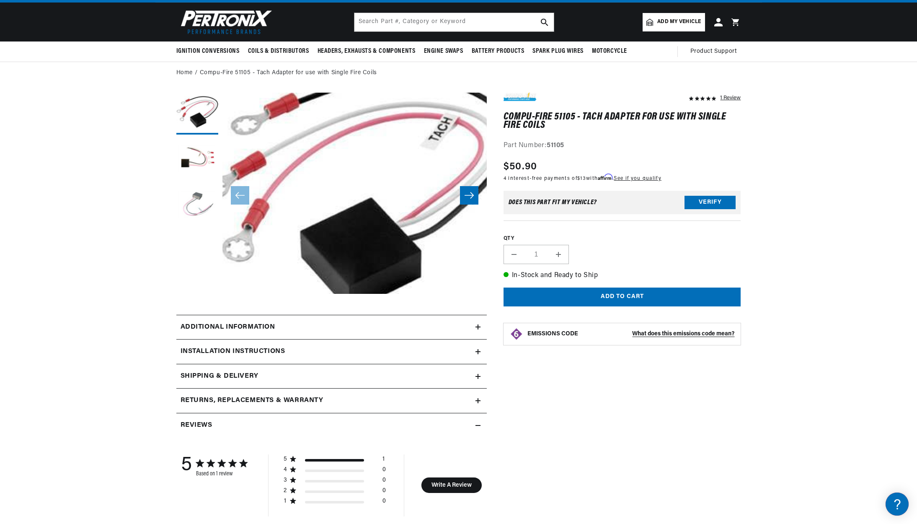
click at [195, 207] on button "Load image 3 in gallery view" at bounding box center [197, 206] width 42 height 42
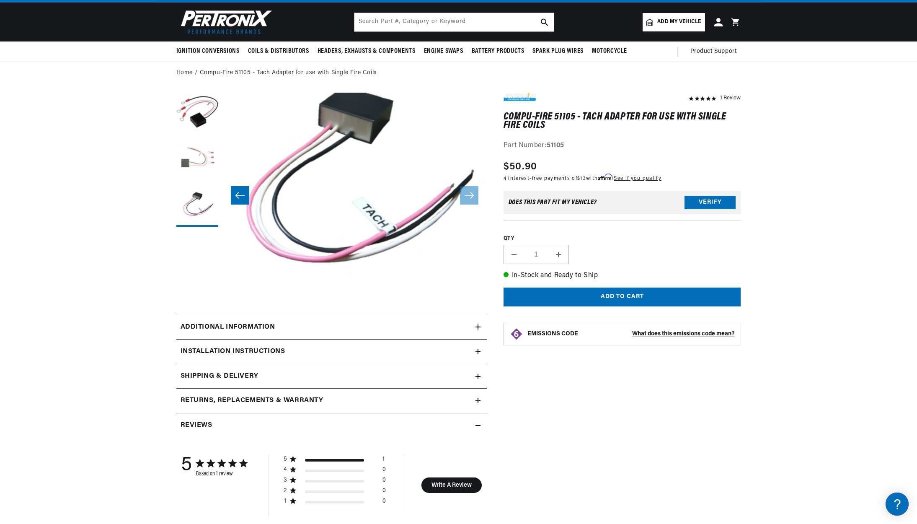
click at [195, 160] on button "Load image 2 in gallery view" at bounding box center [197, 160] width 42 height 42
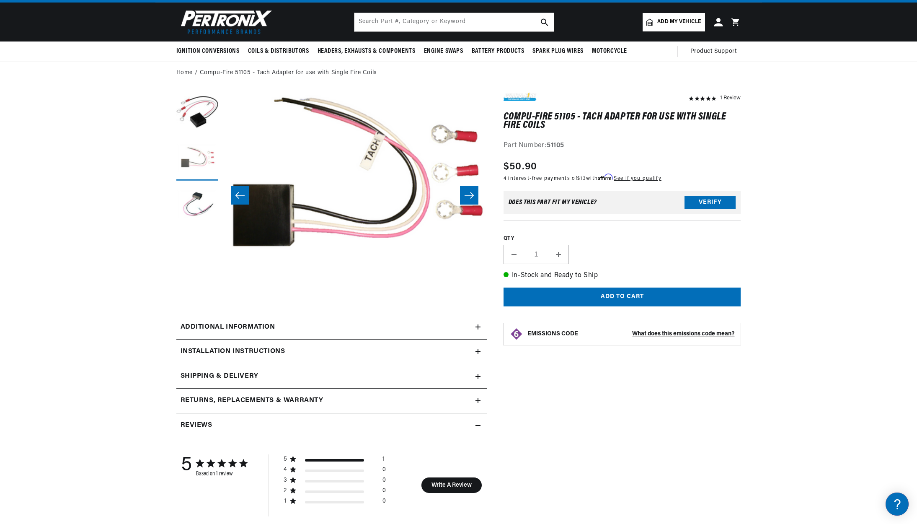
scroll to position [0, 264]
click at [197, 109] on button "Load image 1 in gallery view" at bounding box center [197, 114] width 42 height 42
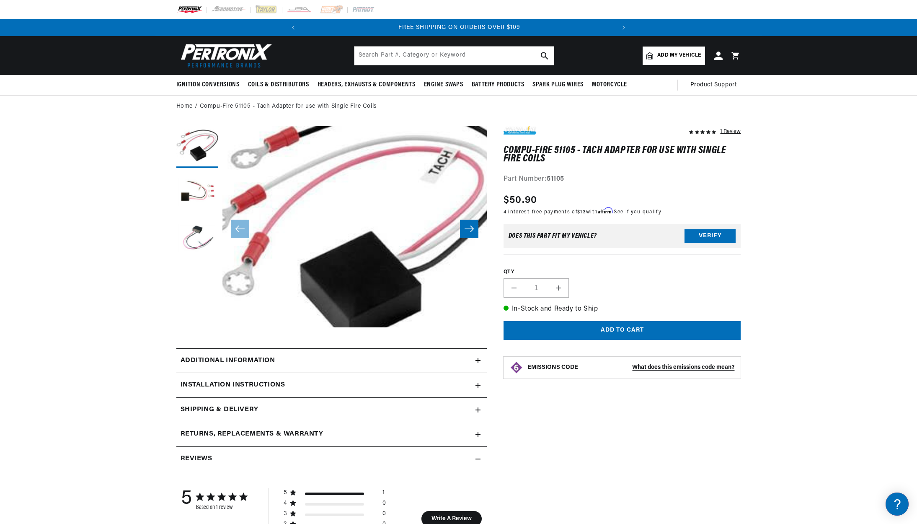
scroll to position [0, 0]
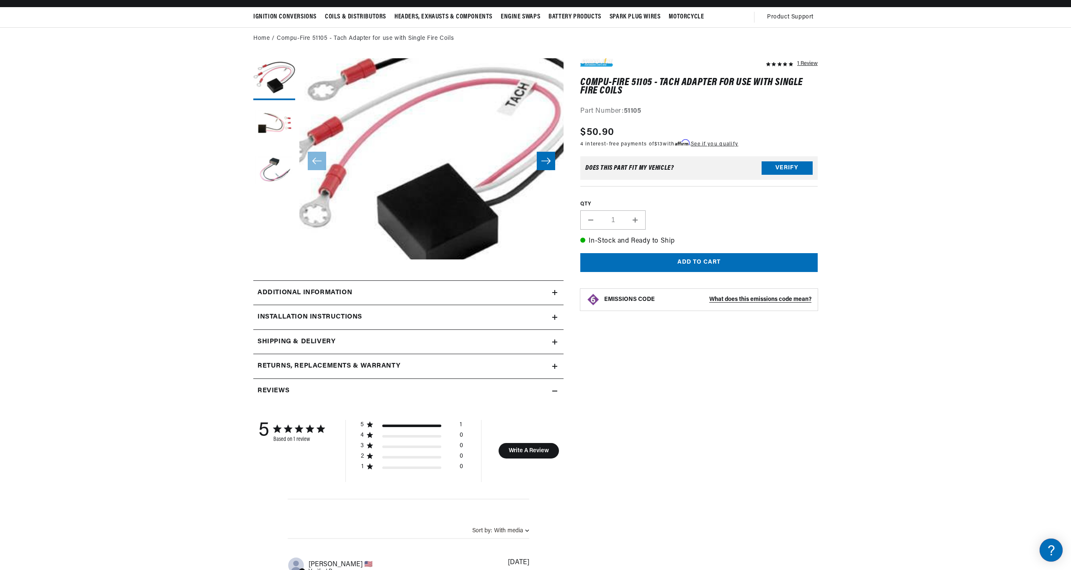
scroll to position [75, 0]
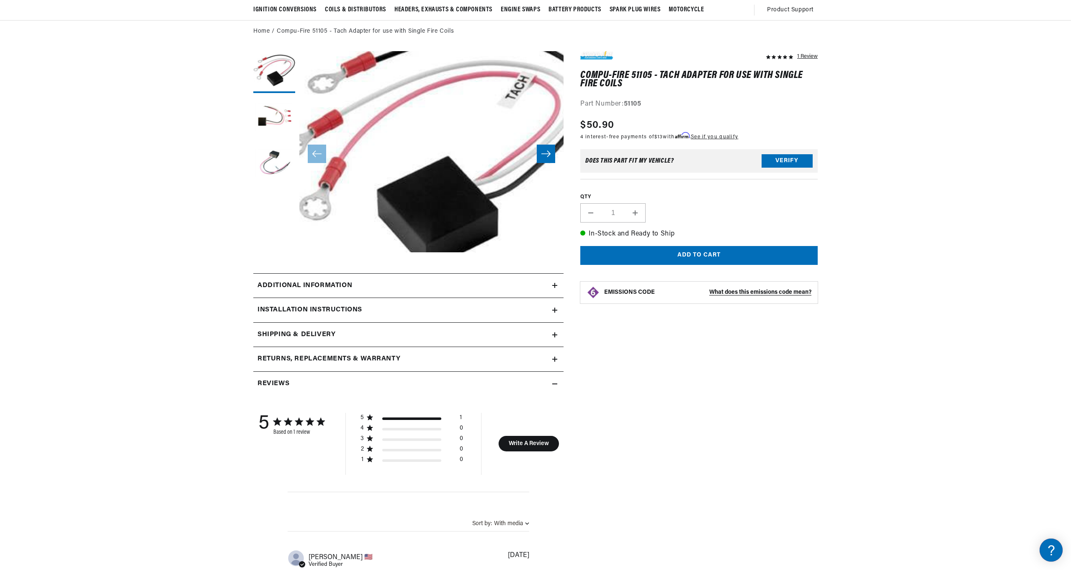
click at [532, 291] on div "Installation instructions" at bounding box center [402, 285] width 299 height 11
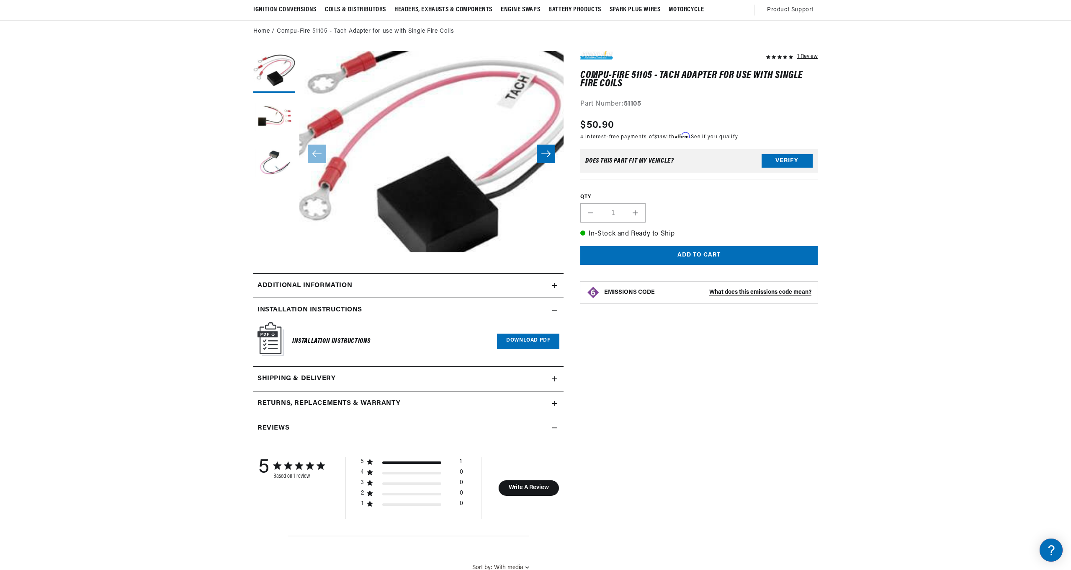
click at [522, 340] on link "Download PDF" at bounding box center [528, 340] width 62 height 15
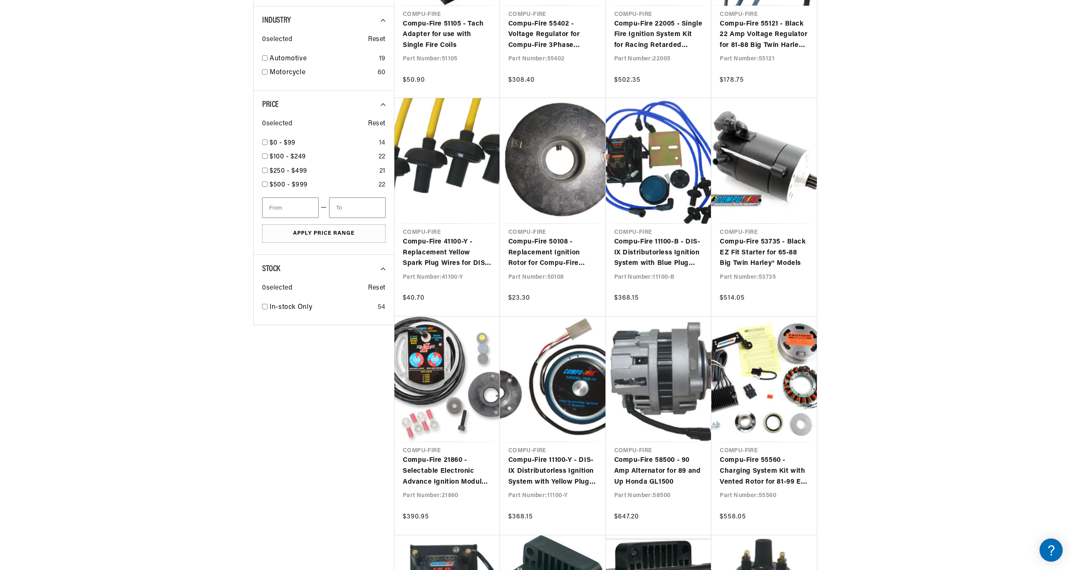
scroll to position [0, 313]
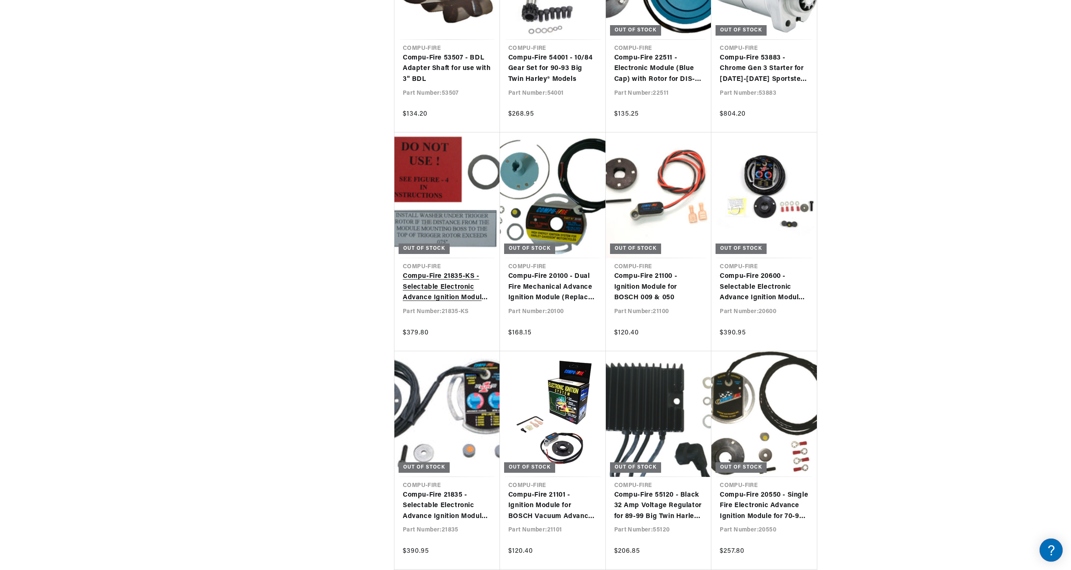
scroll to position [0, 313]
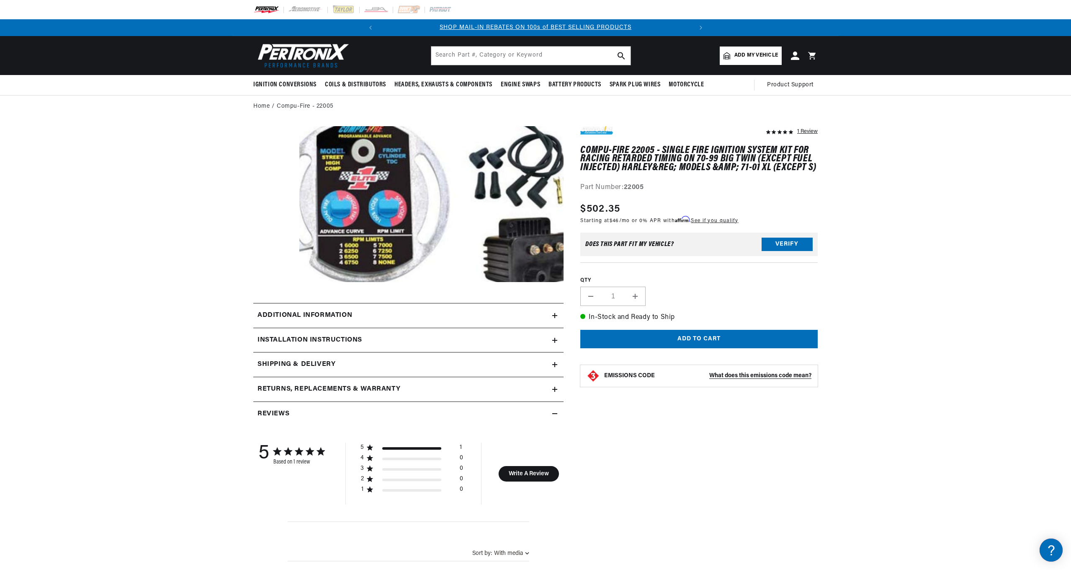
click at [554, 318] on icon at bounding box center [554, 315] width 5 height 5
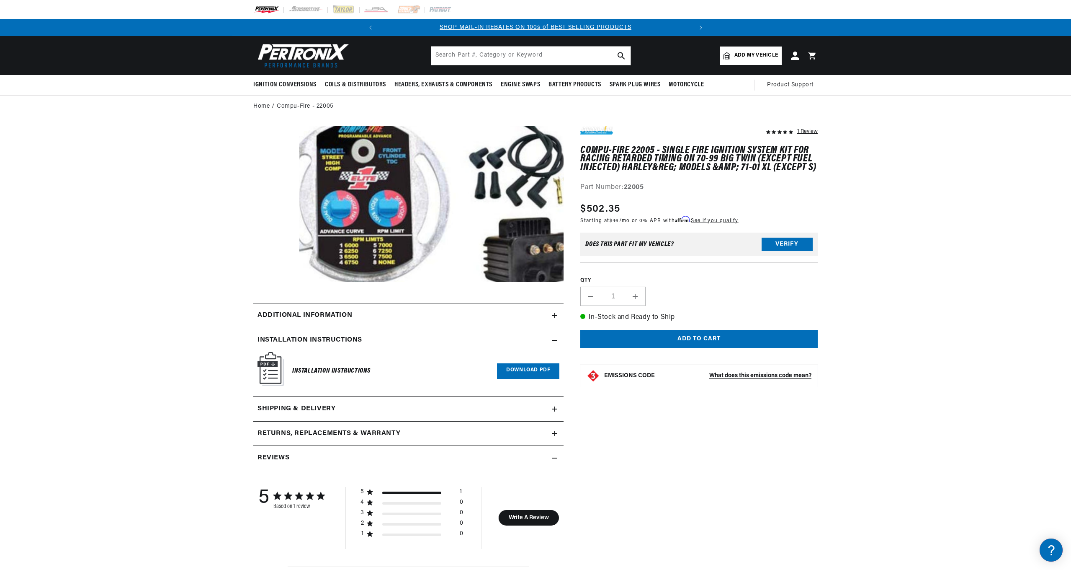
click at [519, 370] on link "Download PDF" at bounding box center [528, 370] width 62 height 15
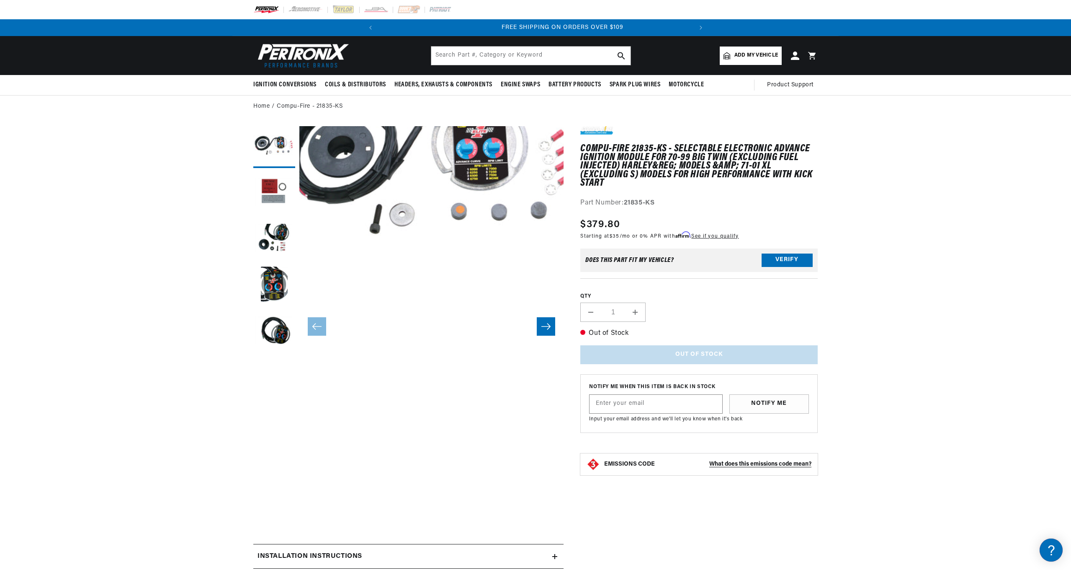
scroll to position [0, 313]
click at [194, 357] on section "Compu-Fire 21835-KS - Selectable Electronic Advance Ignition Module for 70-99 B…" at bounding box center [535, 456] width 1071 height 676
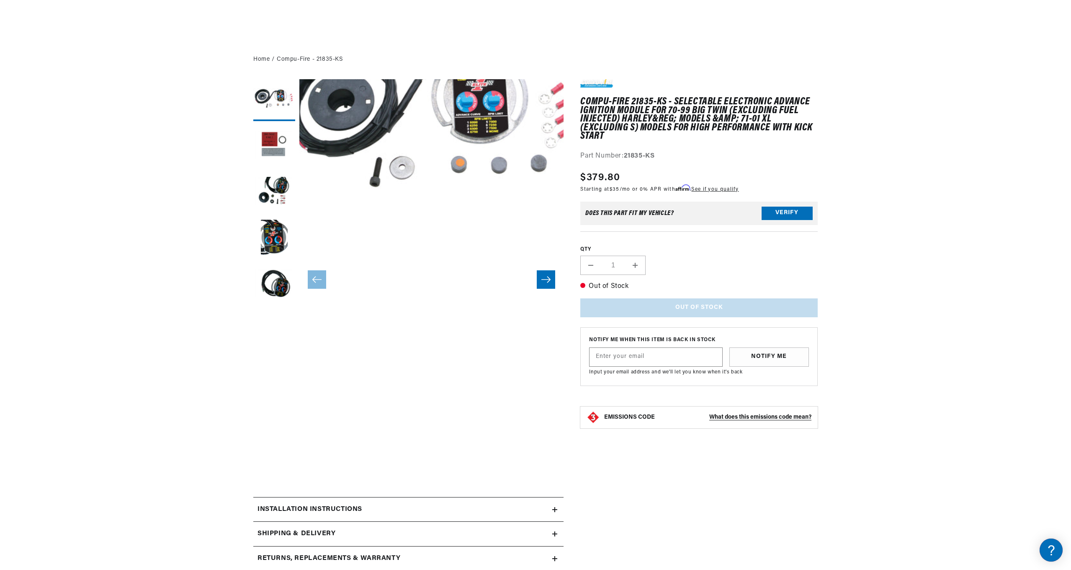
scroll to position [314, 0]
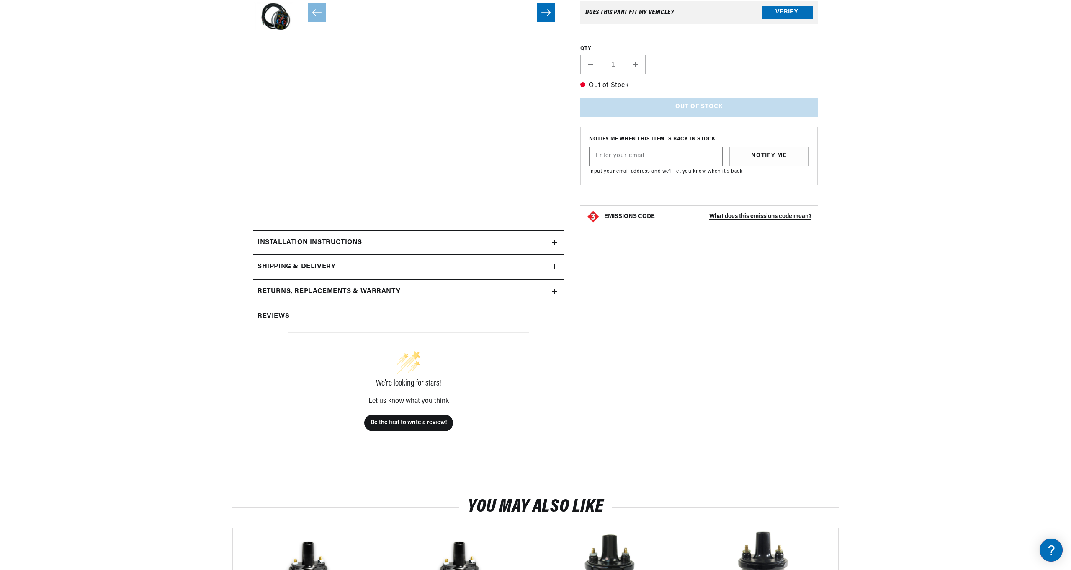
click at [495, 248] on summary "Installation instructions" at bounding box center [408, 242] width 310 height 24
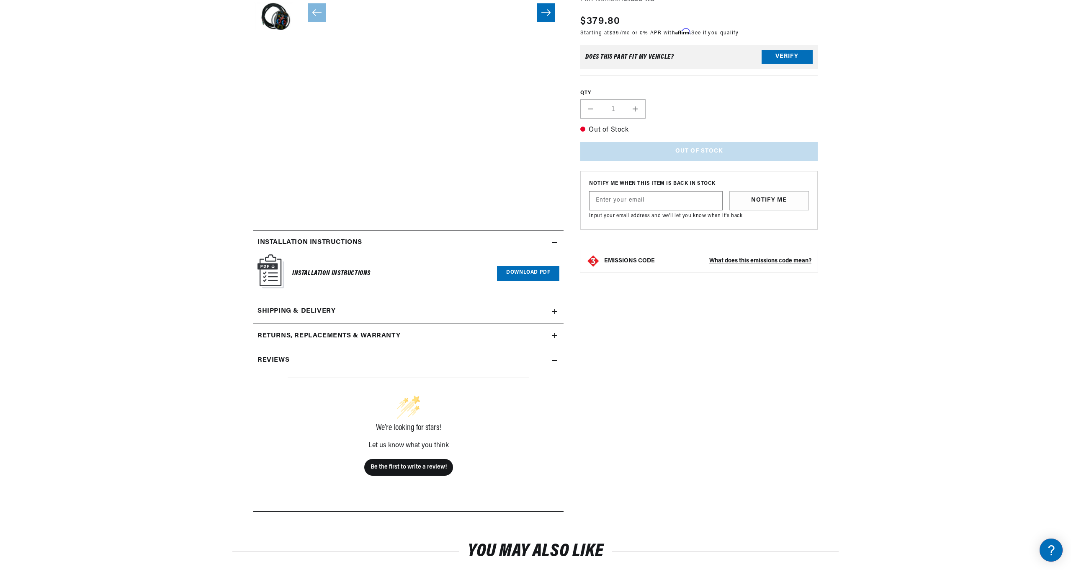
click at [529, 276] on link "Download PDF" at bounding box center [528, 273] width 62 height 15
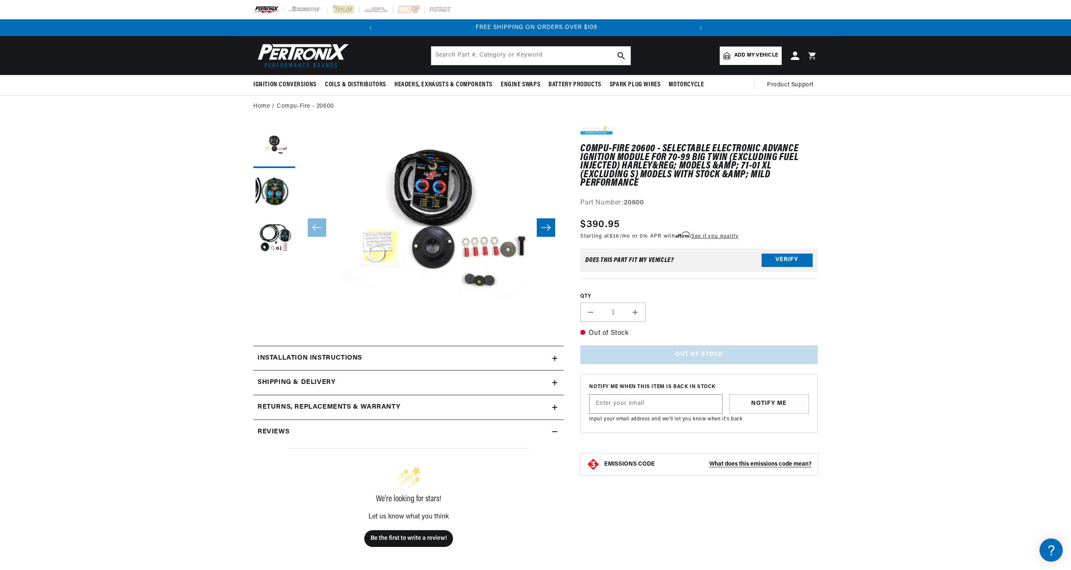
click at [273, 344] on button "Open media 1 in modal" at bounding box center [273, 344] width 0 height 0
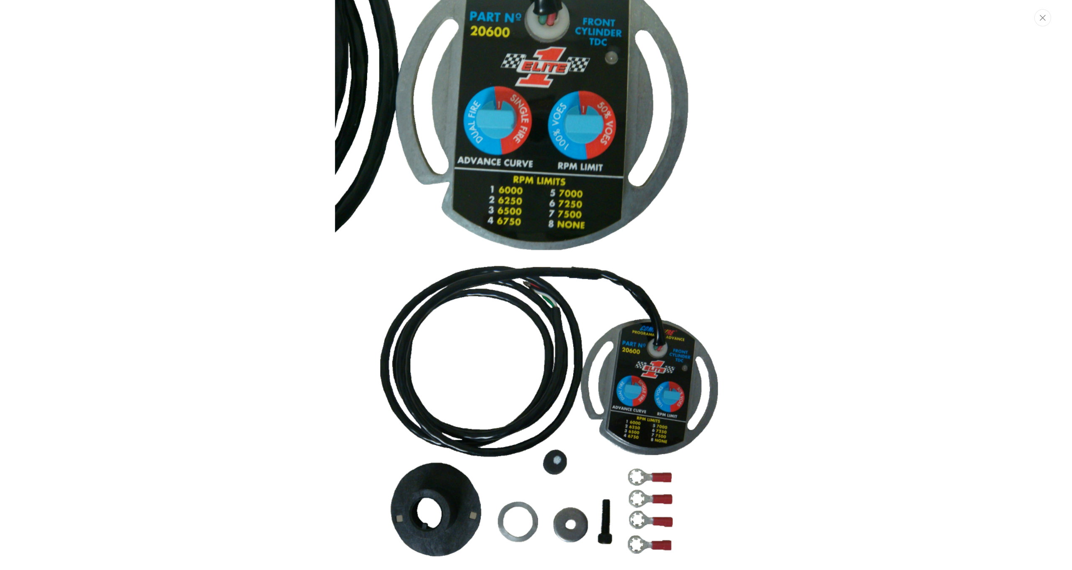
click at [226, 204] on div "Media gallery" at bounding box center [536, 285] width 1072 height 570
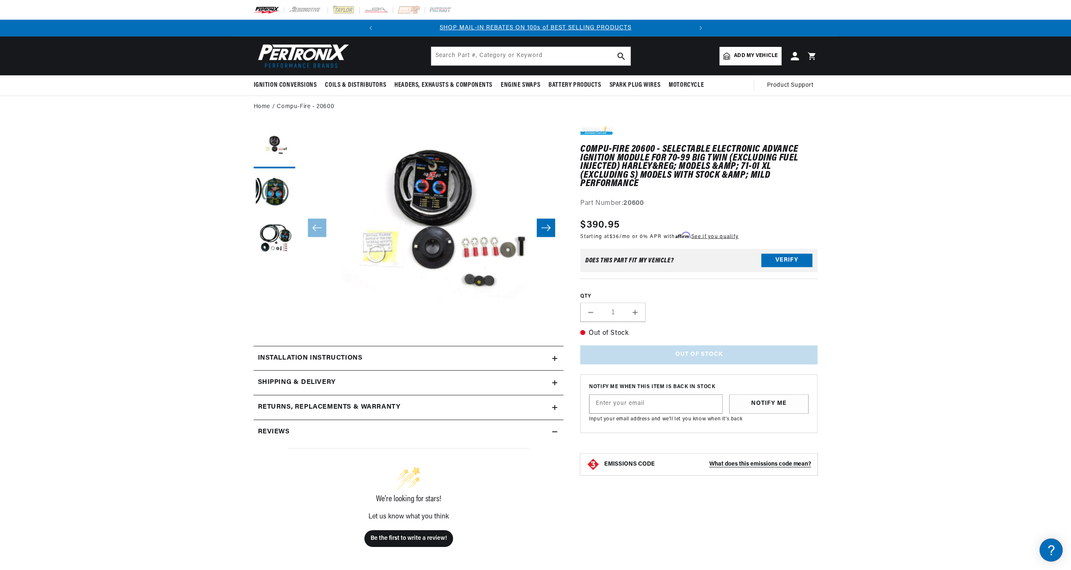
scroll to position [20, 0]
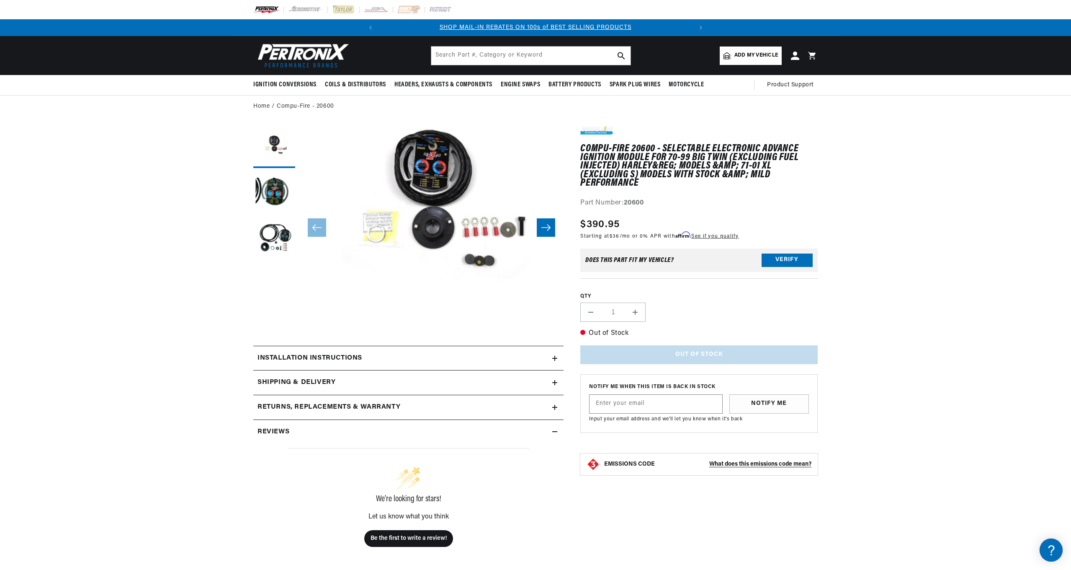
click at [447, 356] on div "Installation instructions" at bounding box center [402, 358] width 299 height 11
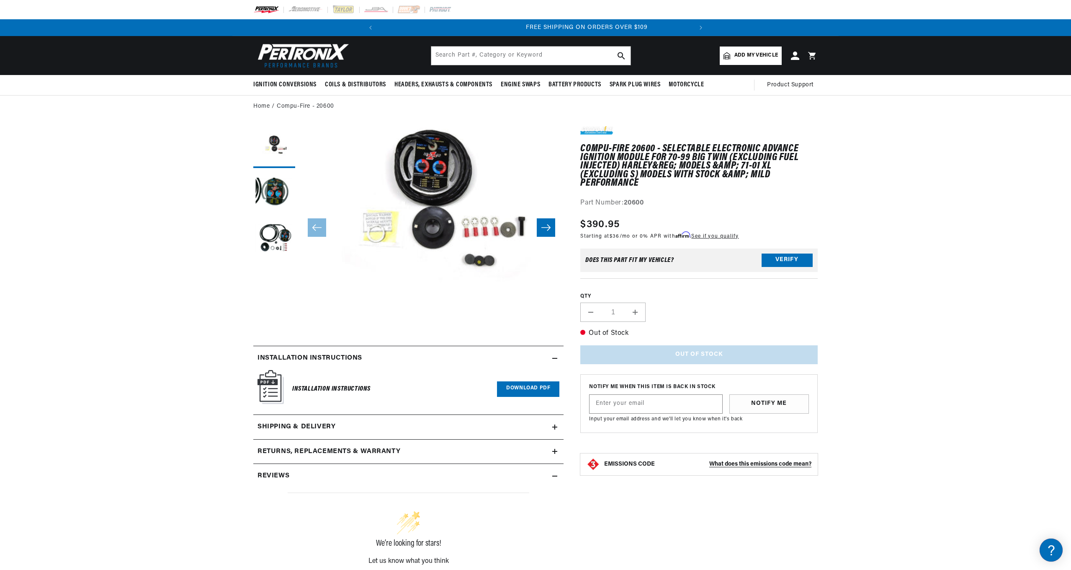
scroll to position [0, 313]
click at [522, 384] on link "Download PDF" at bounding box center [528, 388] width 62 height 15
